Goal: Find specific page/section

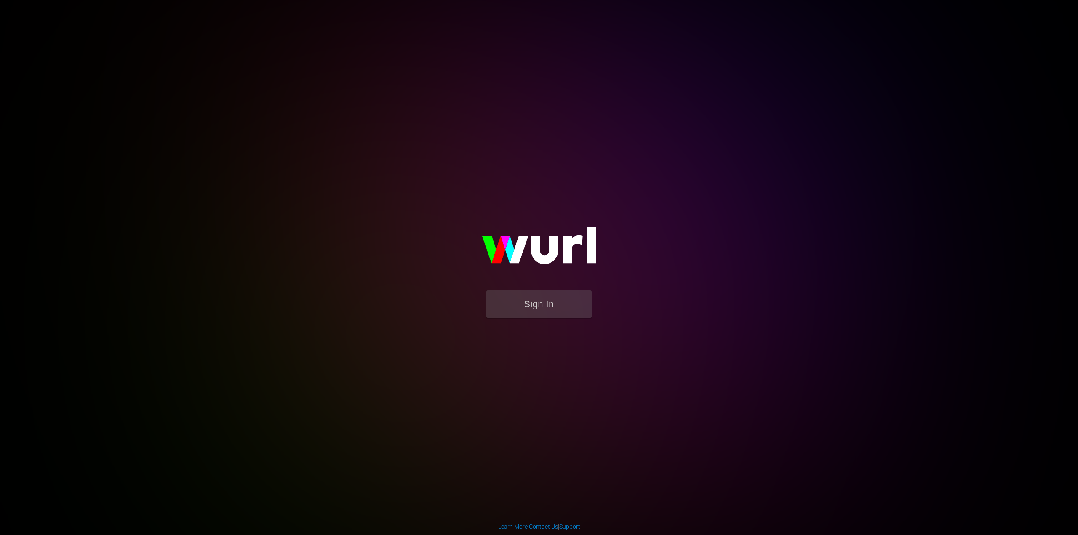
click at [538, 287] on img at bounding box center [539, 250] width 168 height 82
click at [537, 294] on button "Sign In" at bounding box center [539, 304] width 105 height 27
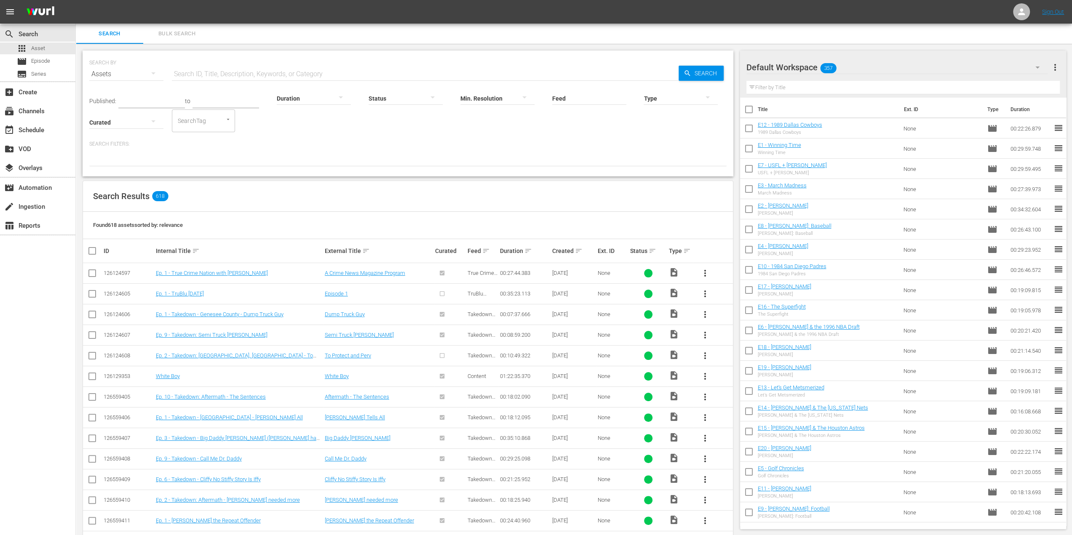
click at [222, 72] on input "text" at bounding box center [425, 74] width 507 height 20
click at [55, 63] on div "movie Episode" at bounding box center [37, 62] width 75 height 12
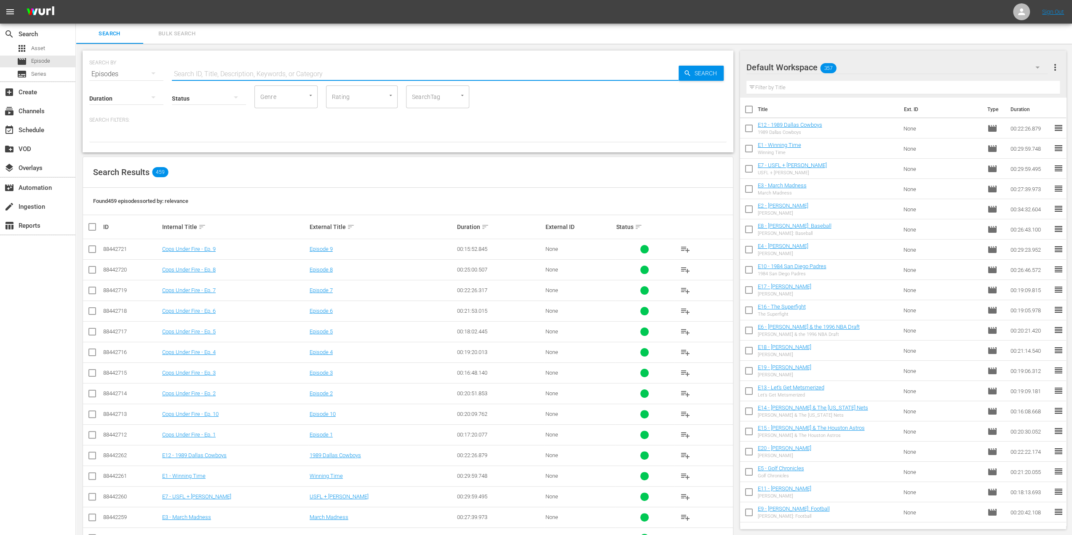
click at [266, 80] on input "text" at bounding box center [425, 74] width 507 height 20
type input "t"
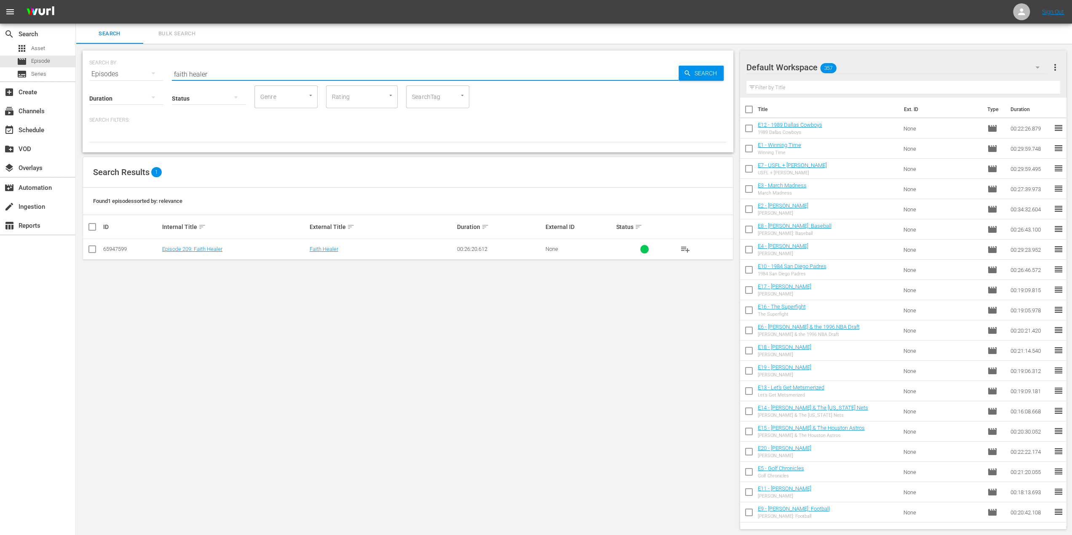
click at [452, 97] on div at bounding box center [458, 95] width 15 height 9
type input "faith healer"
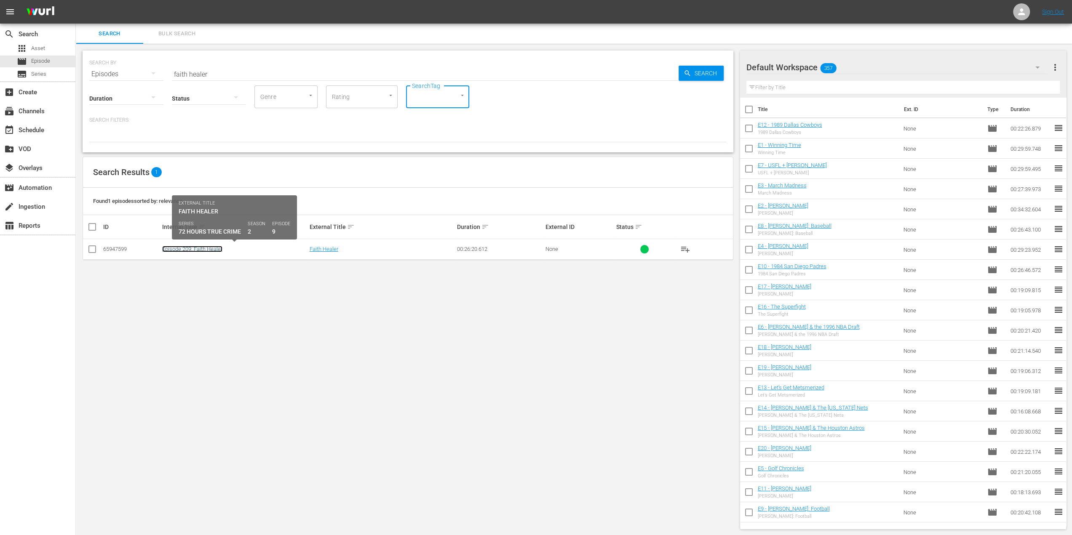
click at [207, 251] on link "Episode 209: Faith Healer" at bounding box center [192, 249] width 60 height 6
